Goal: Complete Application Form: Complete application form

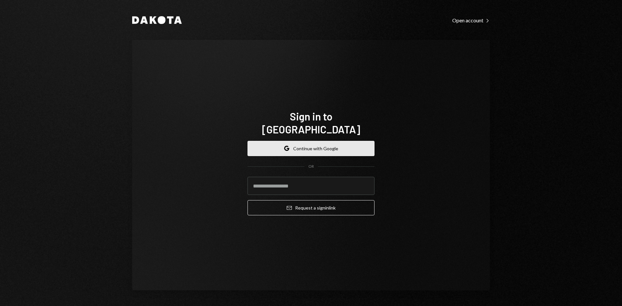
click at [309, 141] on button "Google Continue with Google" at bounding box center [310, 148] width 127 height 15
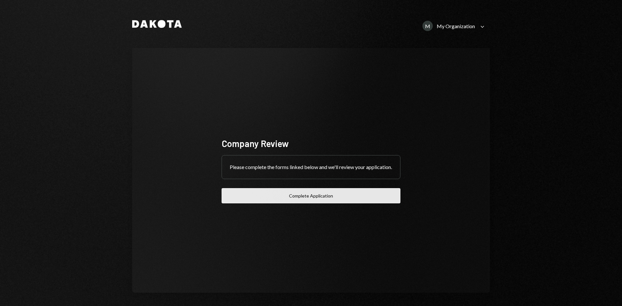
click at [270, 195] on button "Complete Application" at bounding box center [311, 195] width 179 height 15
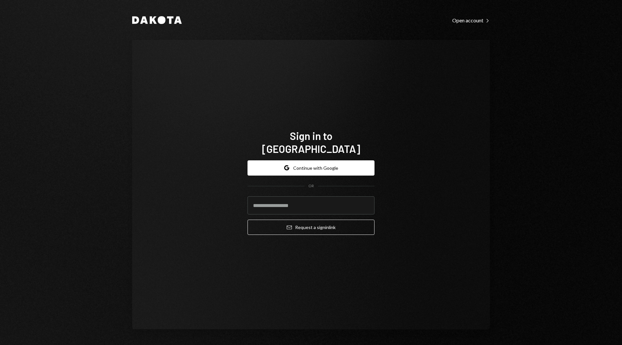
click at [327, 169] on button "Google Continue with Google" at bounding box center [310, 167] width 127 height 15
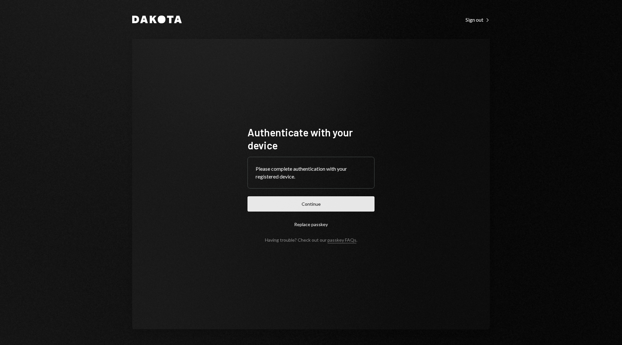
click at [288, 207] on button "Continue" at bounding box center [310, 203] width 127 height 15
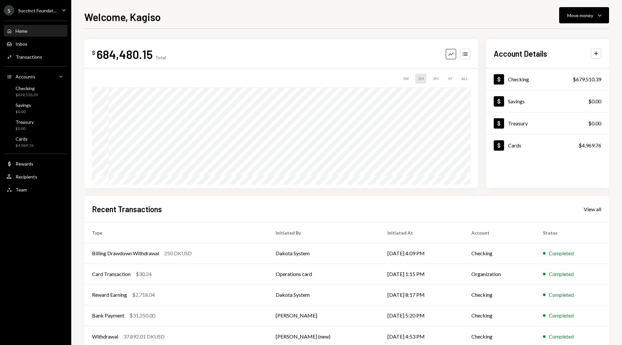
click at [30, 14] on div "S Succinct Foundat..." at bounding box center [30, 10] width 52 height 10
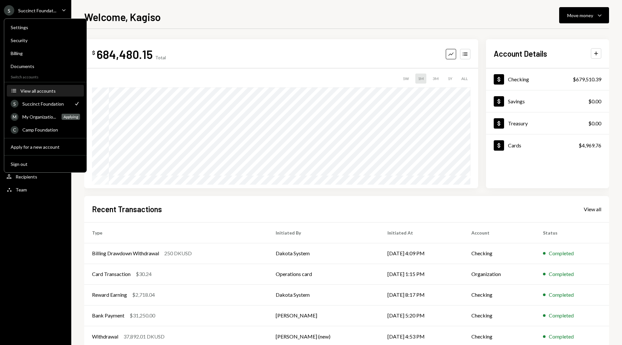
click at [31, 93] on div "View all accounts" at bounding box center [50, 91] width 60 height 6
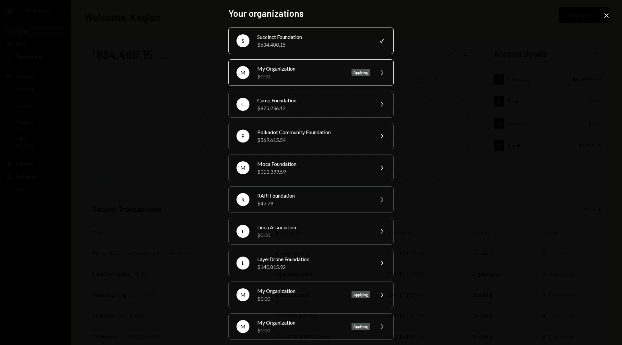
click at [279, 82] on div "M My Organization $0.00 Applying Chevron Right" at bounding box center [310, 72] width 165 height 27
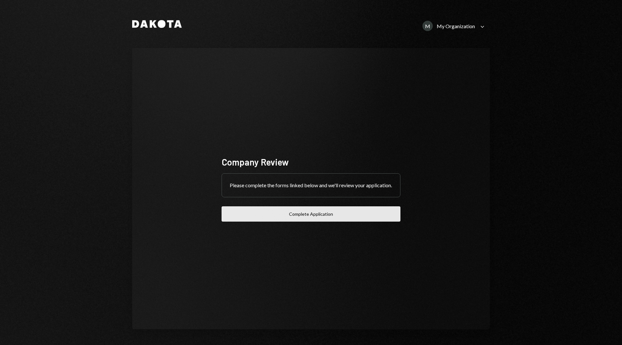
click at [290, 212] on button "Complete Application" at bounding box center [311, 213] width 179 height 15
click at [454, 26] on div "My Organization" at bounding box center [456, 26] width 38 height 6
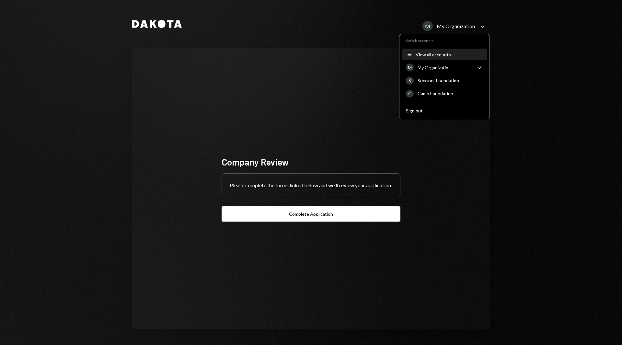
click at [431, 56] on div "View all accounts" at bounding box center [449, 55] width 67 height 6
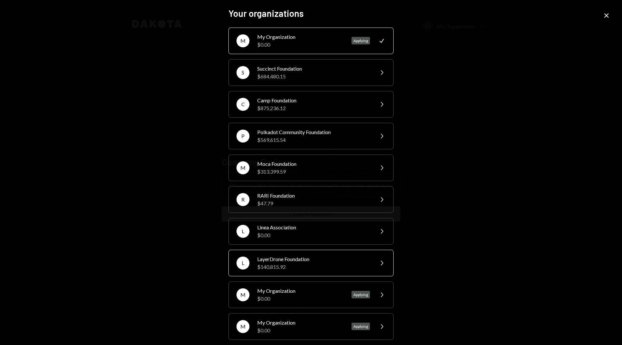
scroll to position [37, 0]
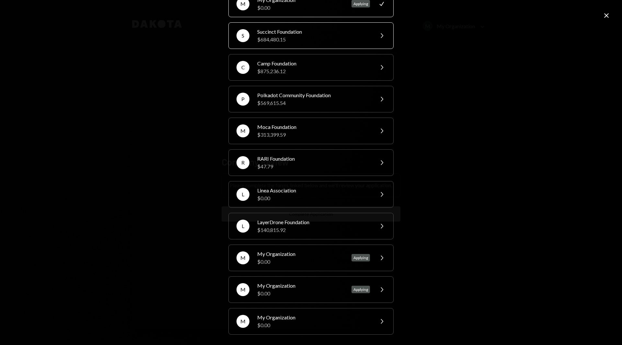
click at [295, 38] on div "$684,480.15" at bounding box center [313, 40] width 113 height 8
